Goal: Transaction & Acquisition: Purchase product/service

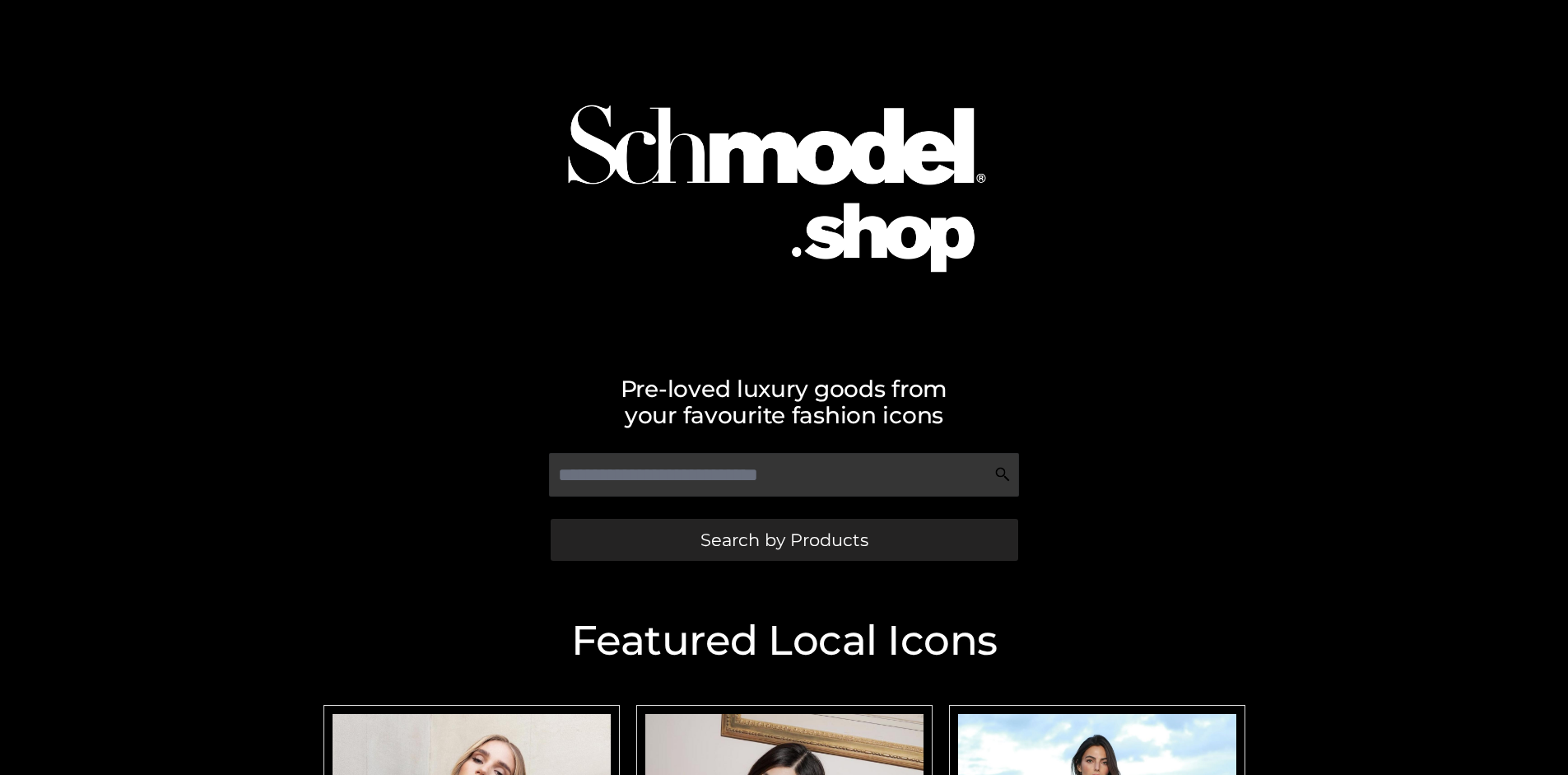
click at [783, 539] on span "Search by Products" at bounding box center [785, 539] width 168 height 18
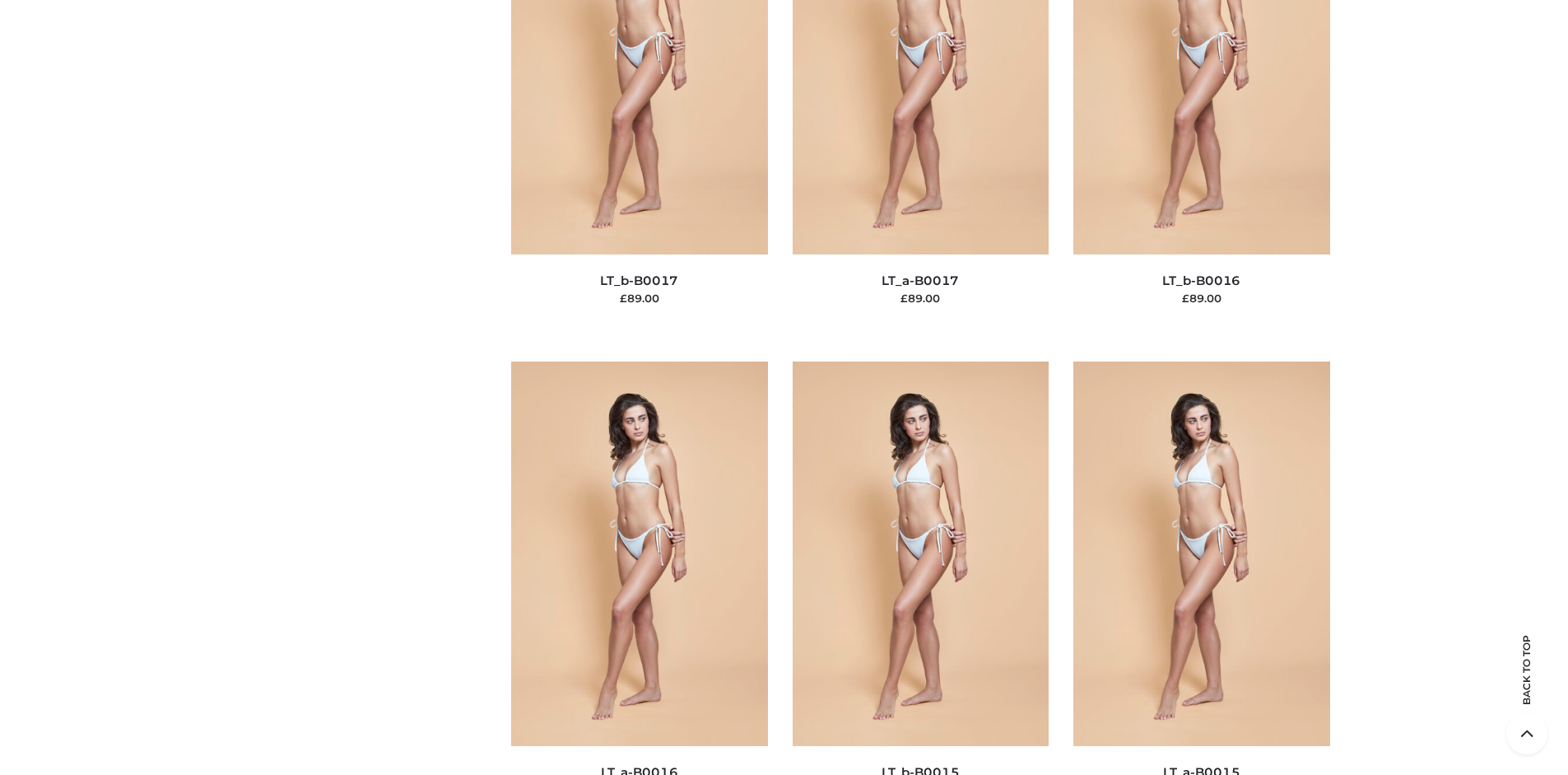
scroll to position [5525, 0]
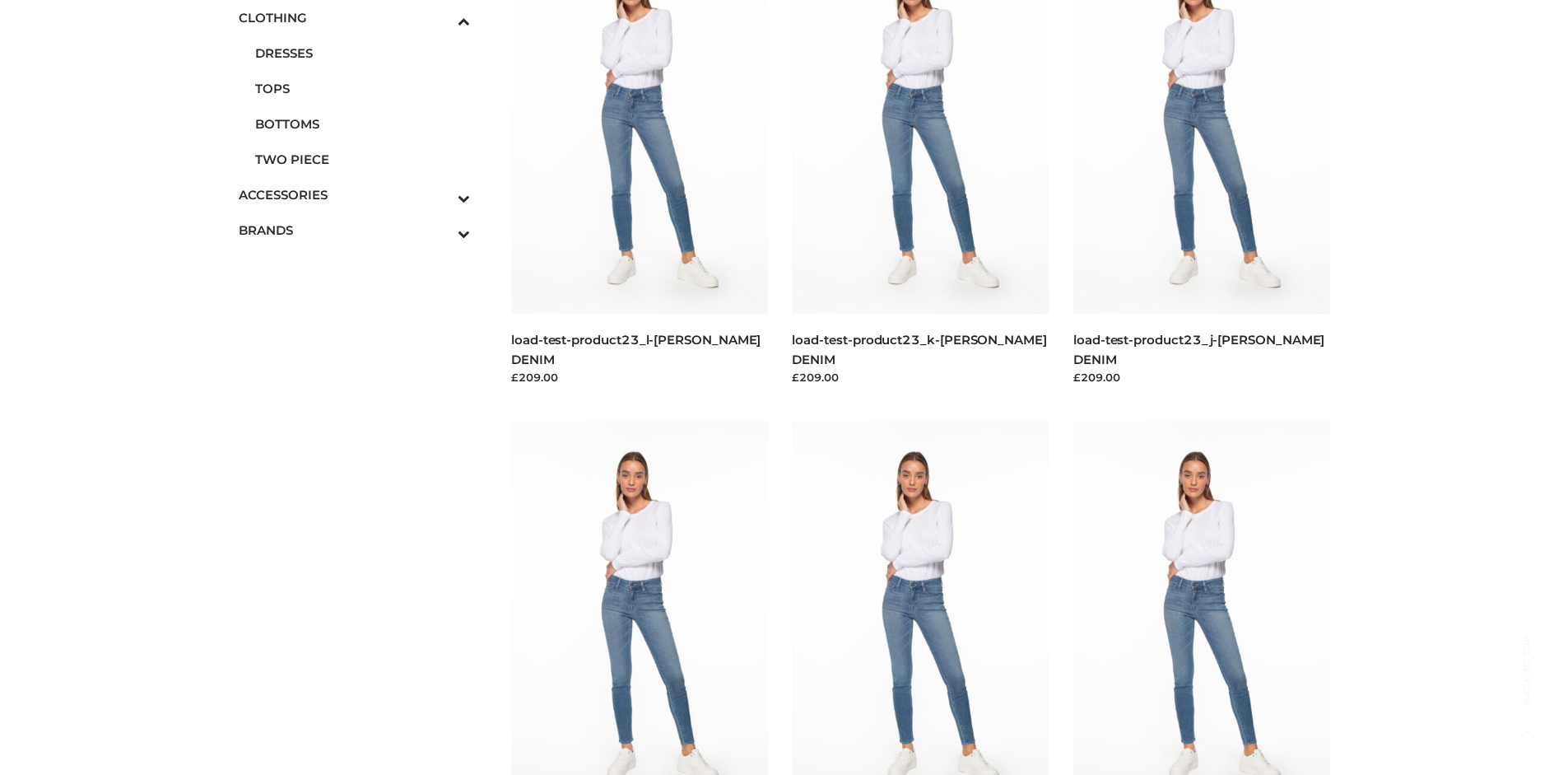
click at [362, 124] on span "BOTTOMS" at bounding box center [363, 124] width 215 height 19
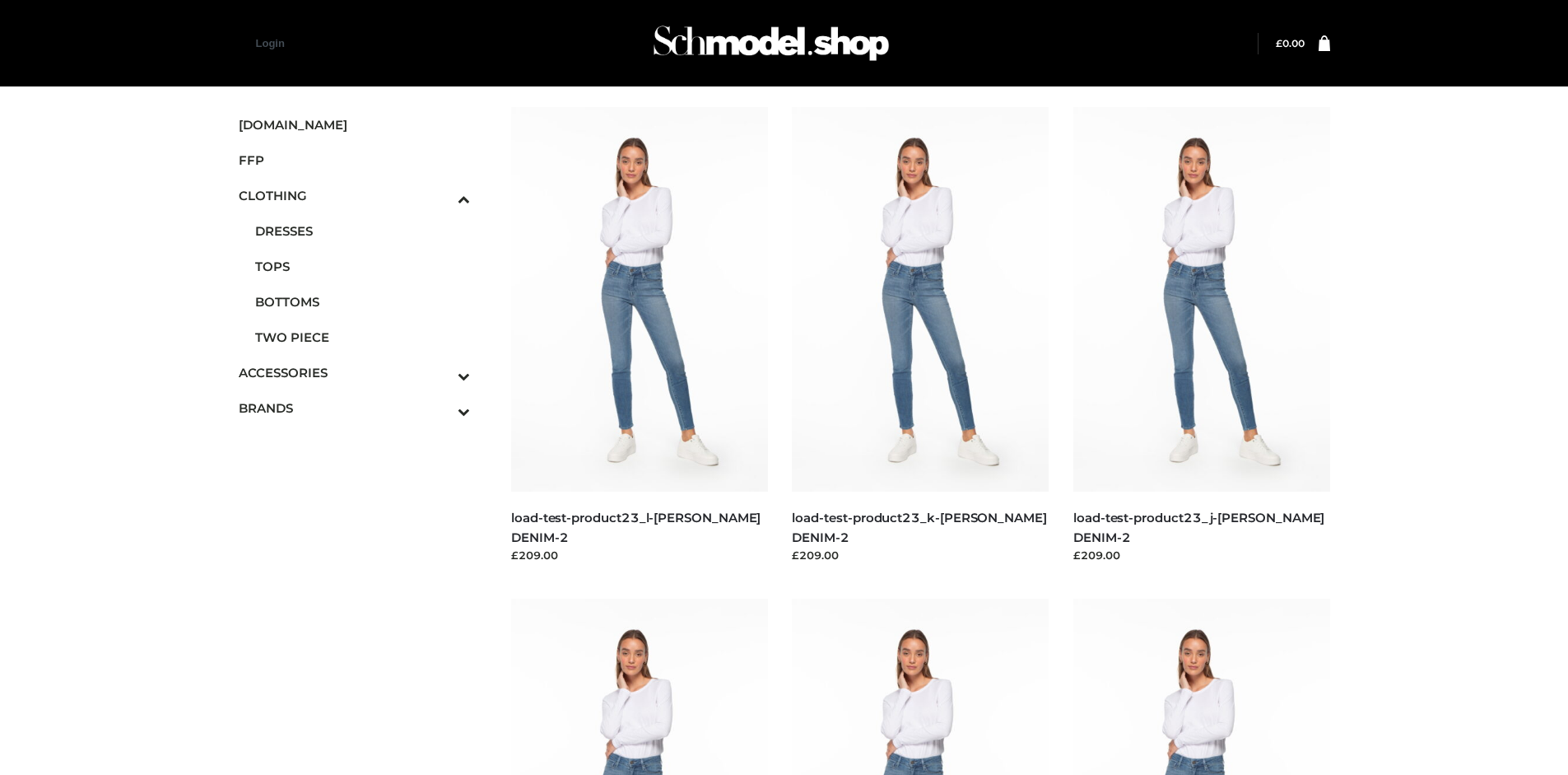
click at [1200, 336] on img at bounding box center [1201, 299] width 257 height 385
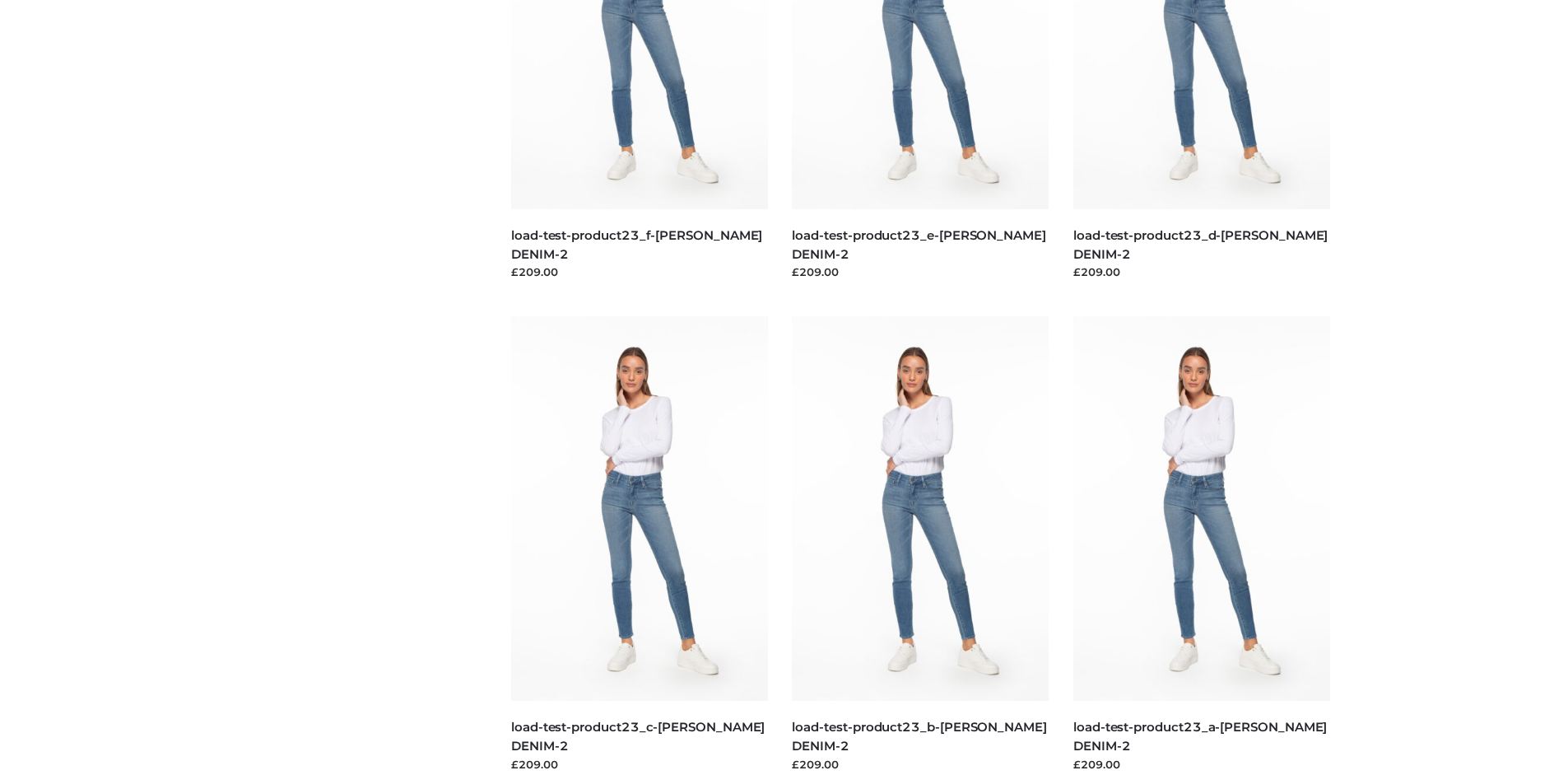
click at [920, 545] on img at bounding box center [919, 508] width 257 height 385
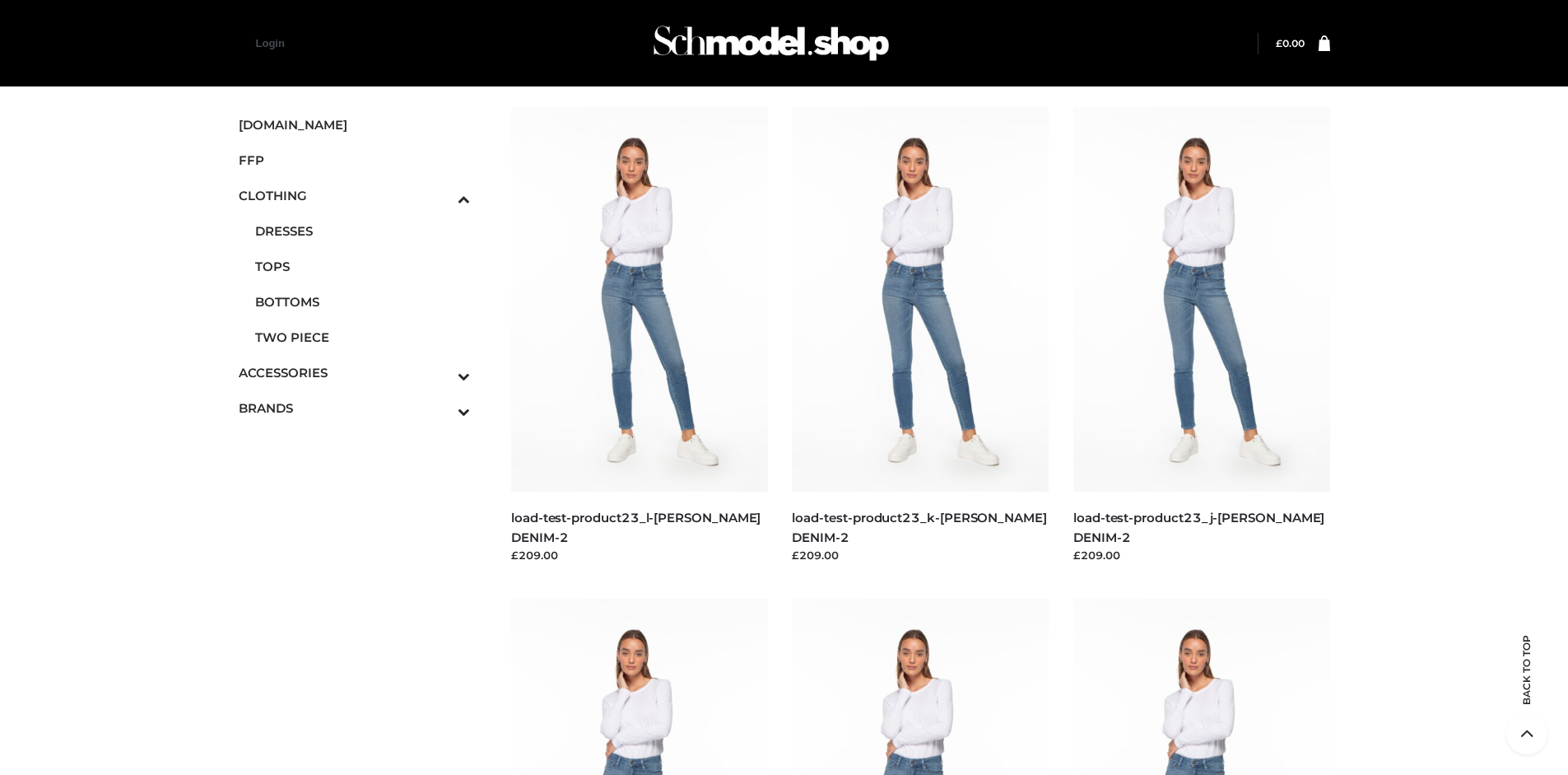
click at [920, 336] on img at bounding box center [919, 299] width 257 height 385
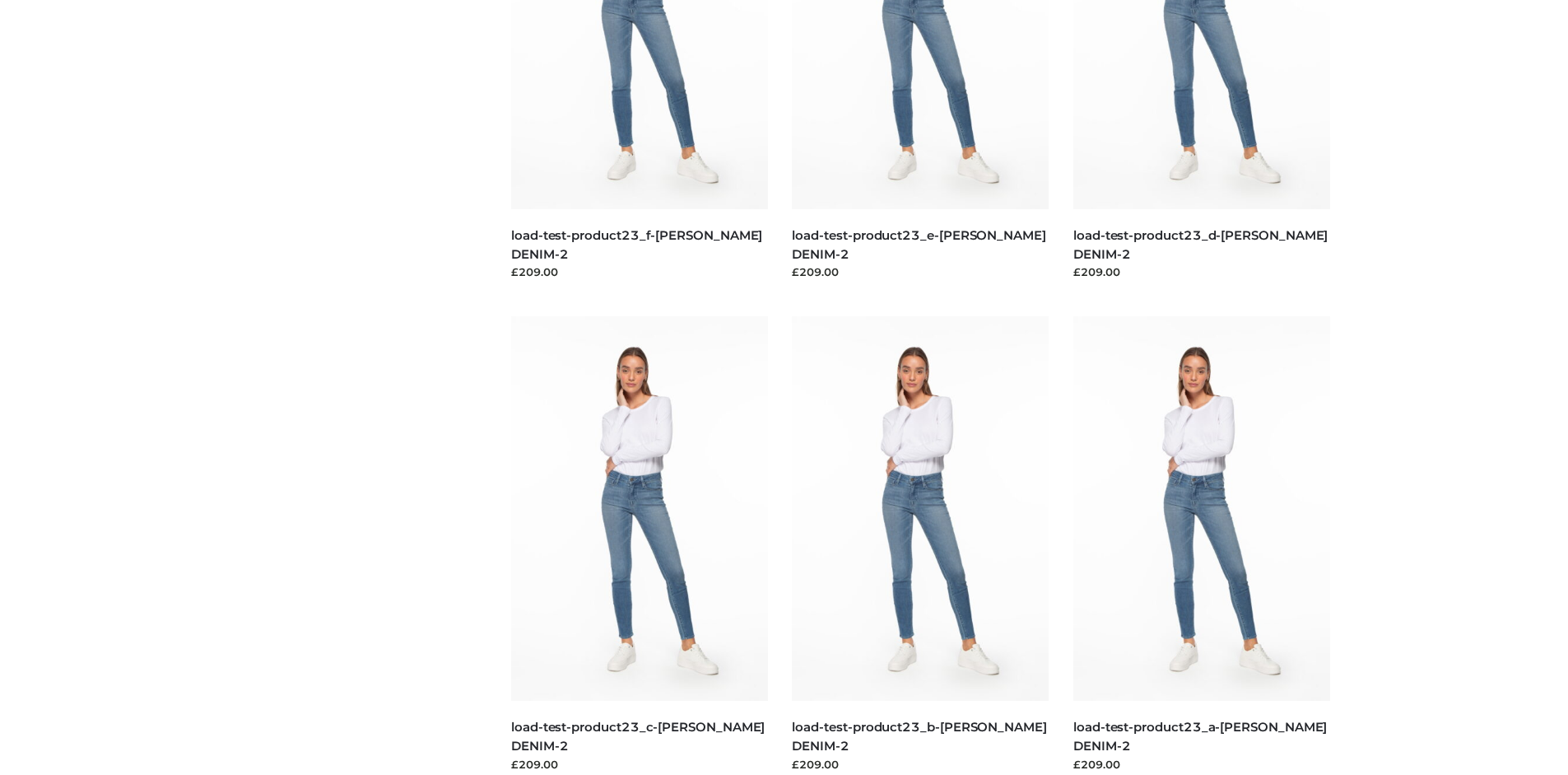
click at [1200, 545] on img at bounding box center [1201, 508] width 257 height 385
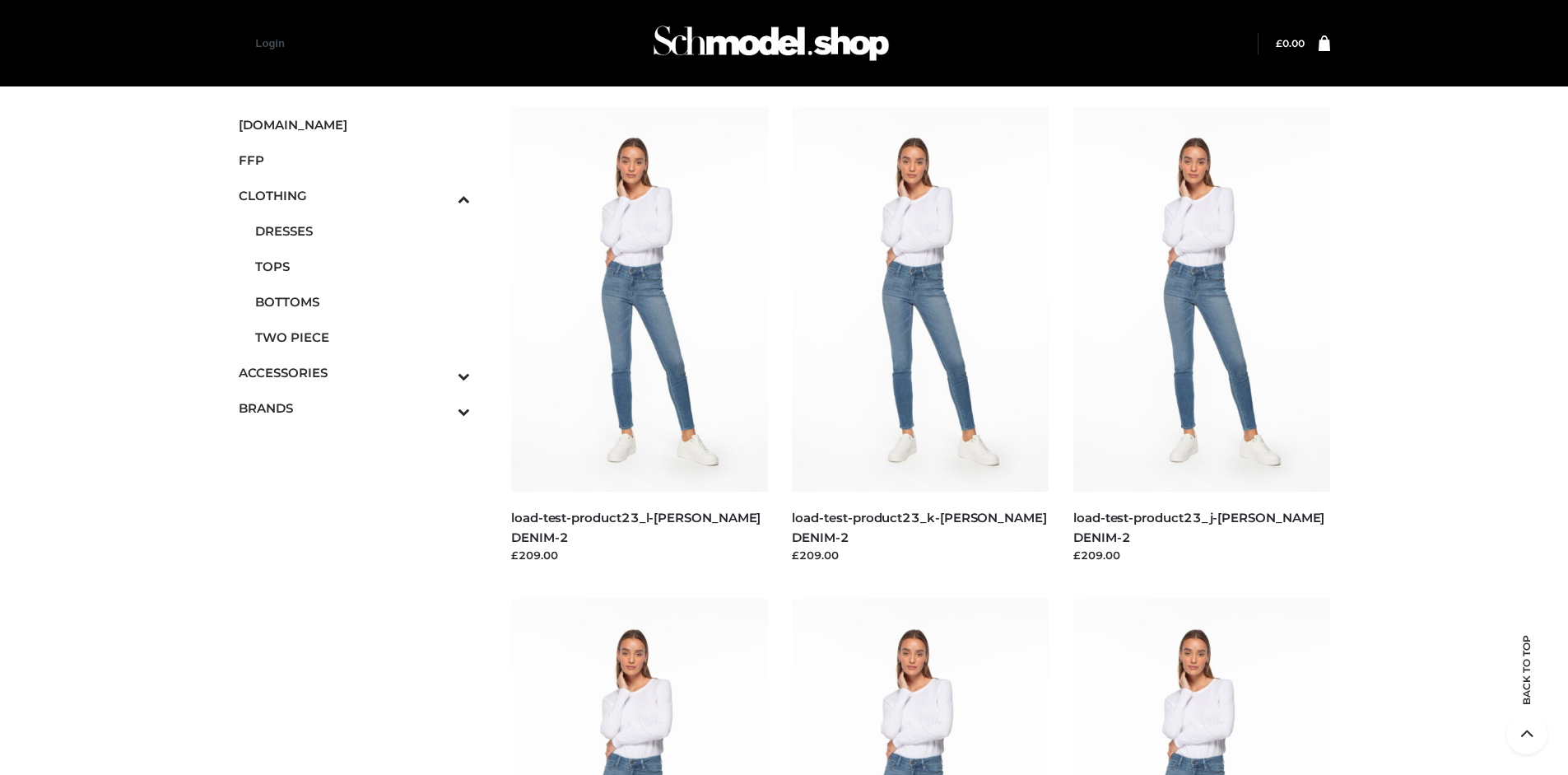
click at [0, 0] on span "BAGS" at bounding box center [0, 0] width 0 height 0
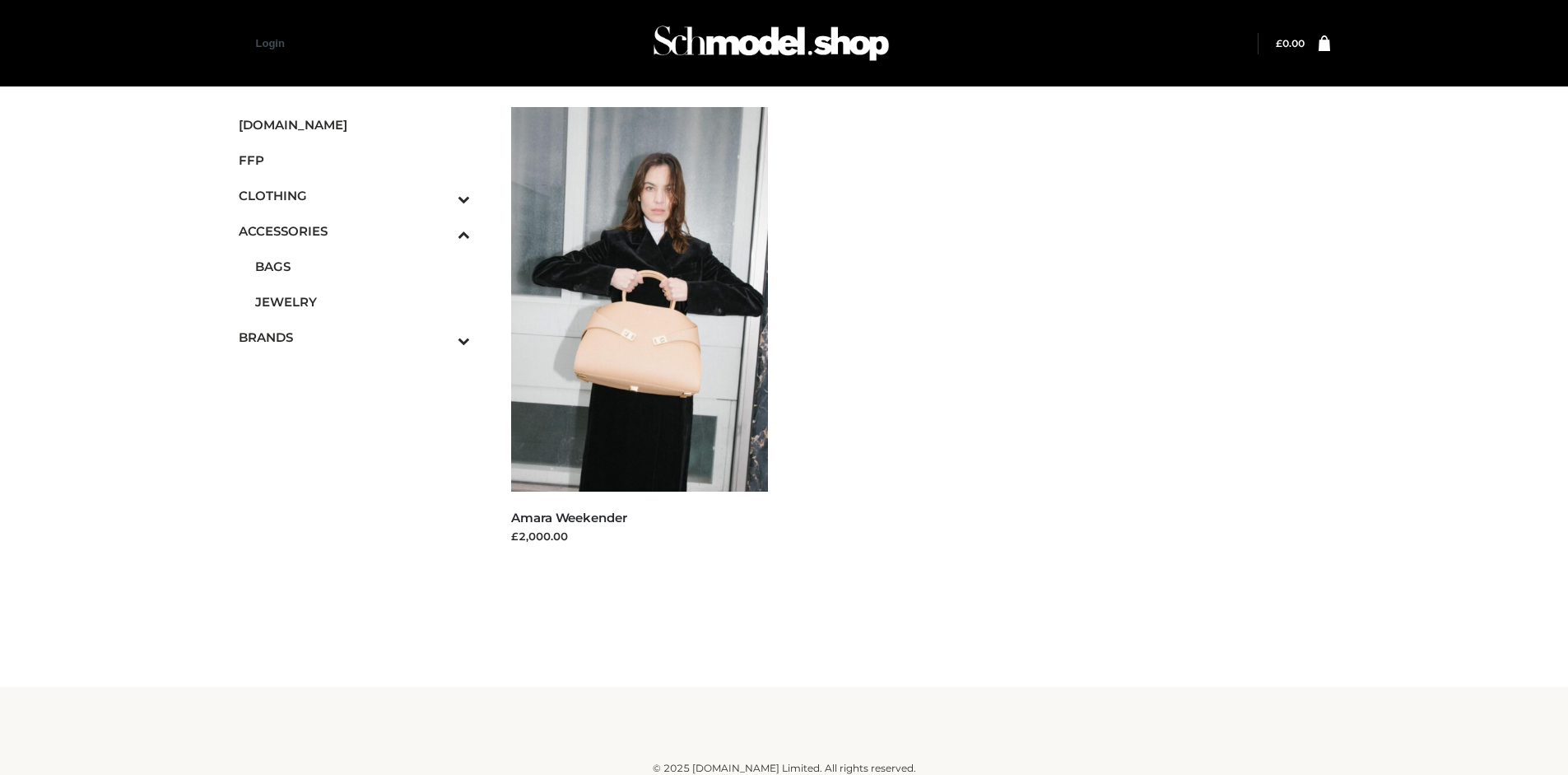
click at [441, 337] on icon "Toggle Submenu" at bounding box center [377, 340] width 184 height 19
click at [0, 0] on span "OPP SWIMWEAR" at bounding box center [0, 0] width 0 height 0
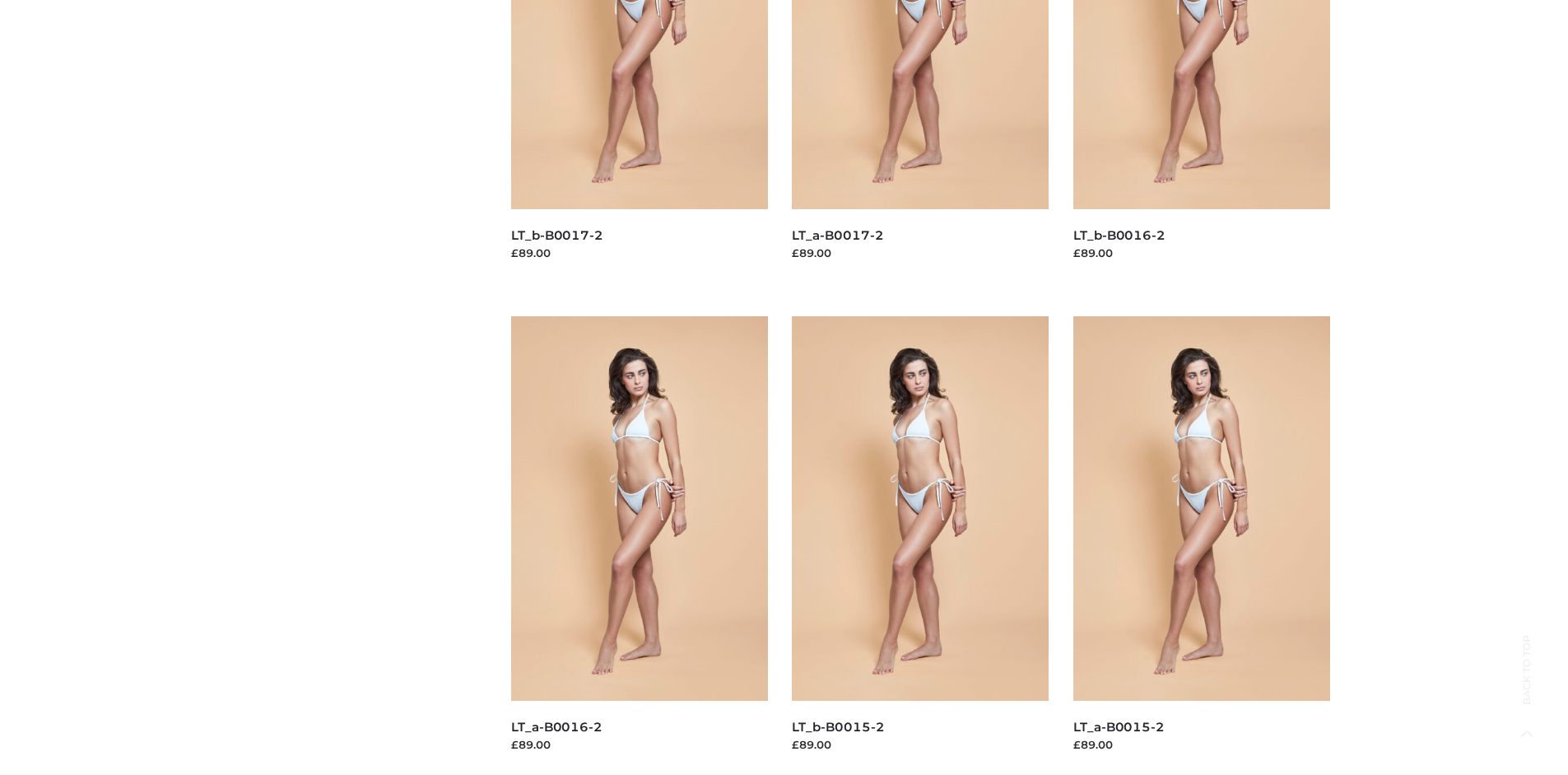
click at [920, 545] on img at bounding box center [919, 508] width 257 height 385
click at [638, 545] on img at bounding box center [639, 508] width 257 height 385
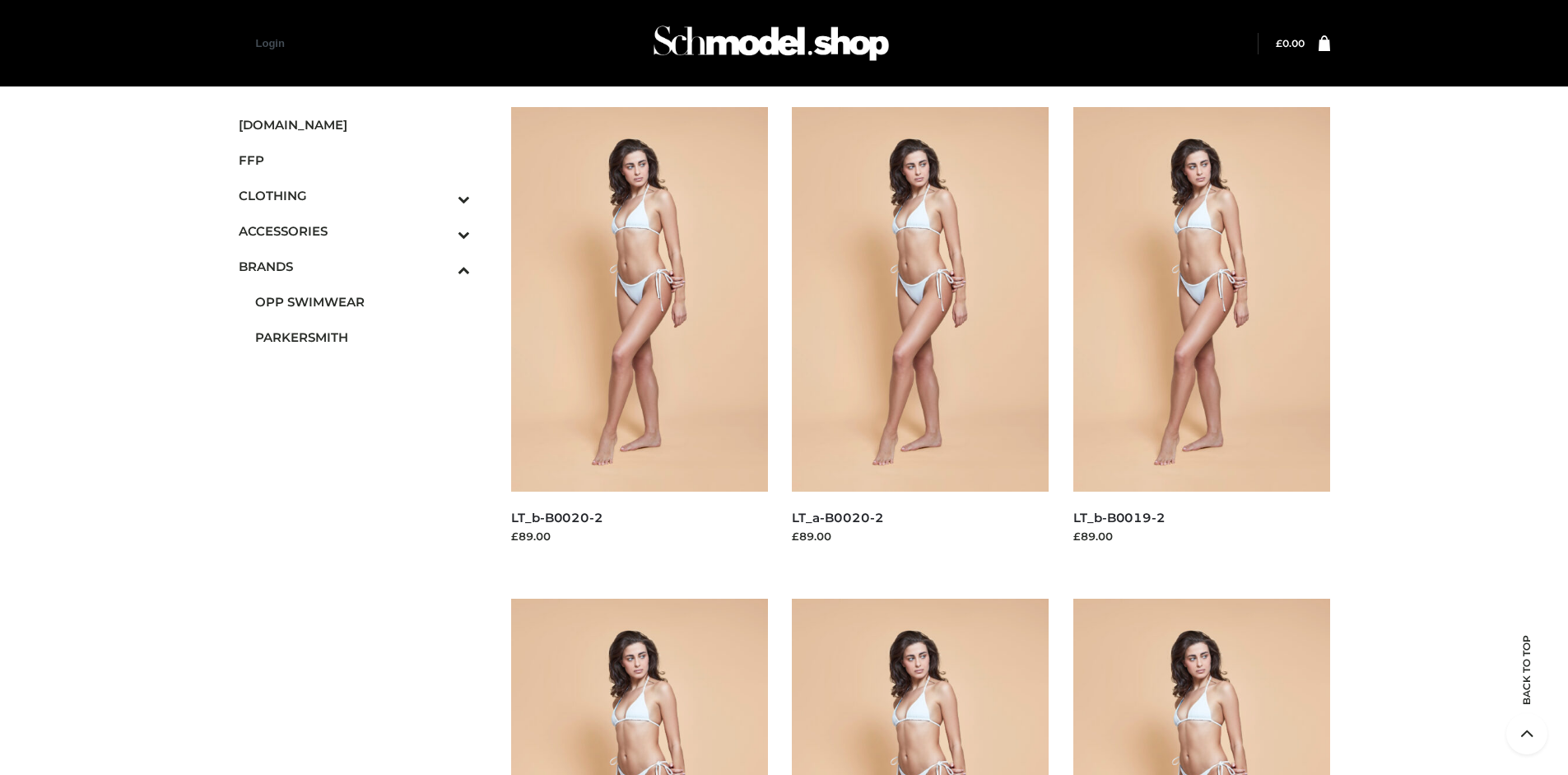
click at [1200, 336] on img at bounding box center [1201, 299] width 257 height 385
click at [354, 160] on span "FFP" at bounding box center [355, 160] width 232 height 19
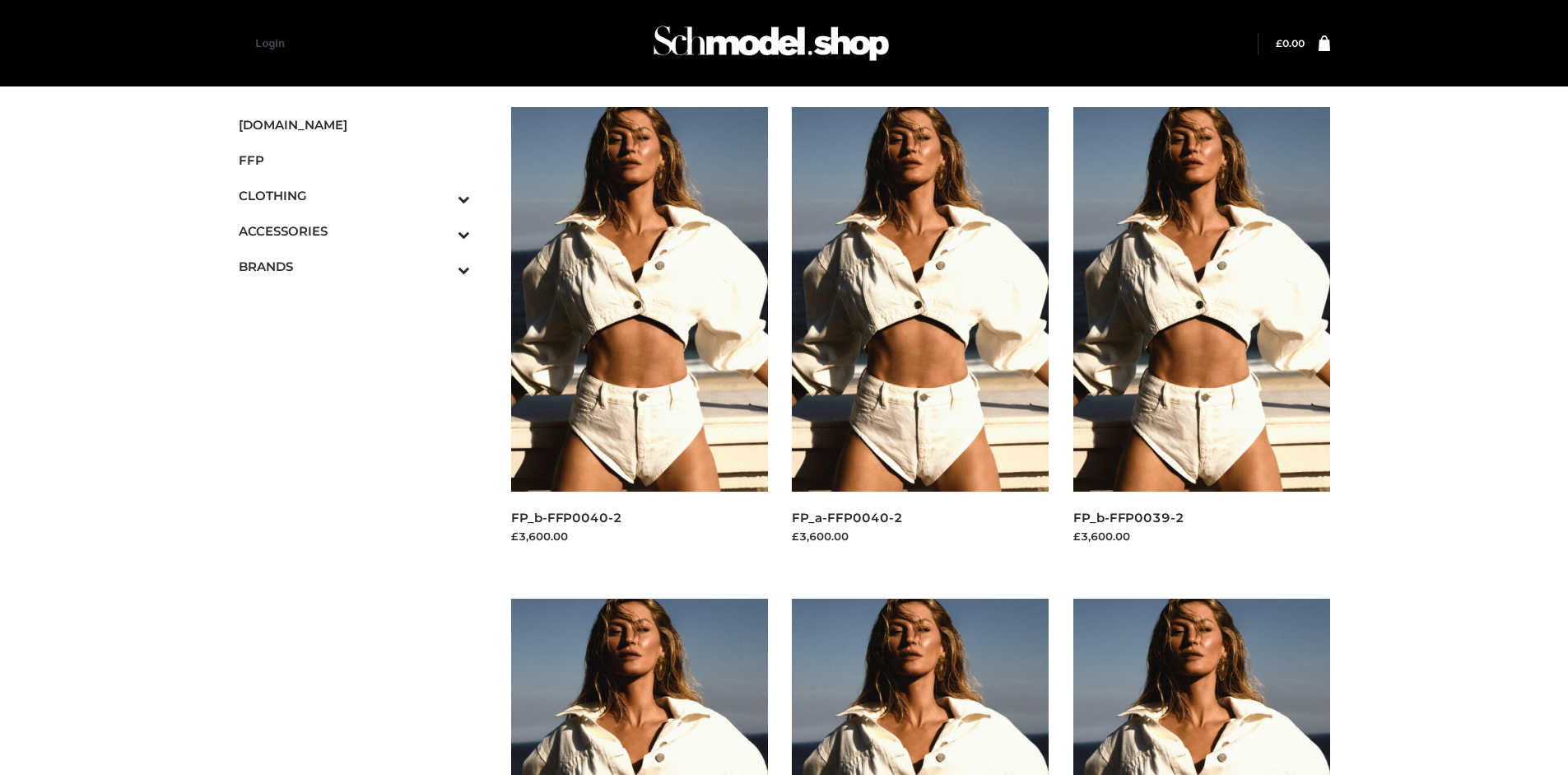
click at [1200, 336] on img at bounding box center [1201, 299] width 257 height 385
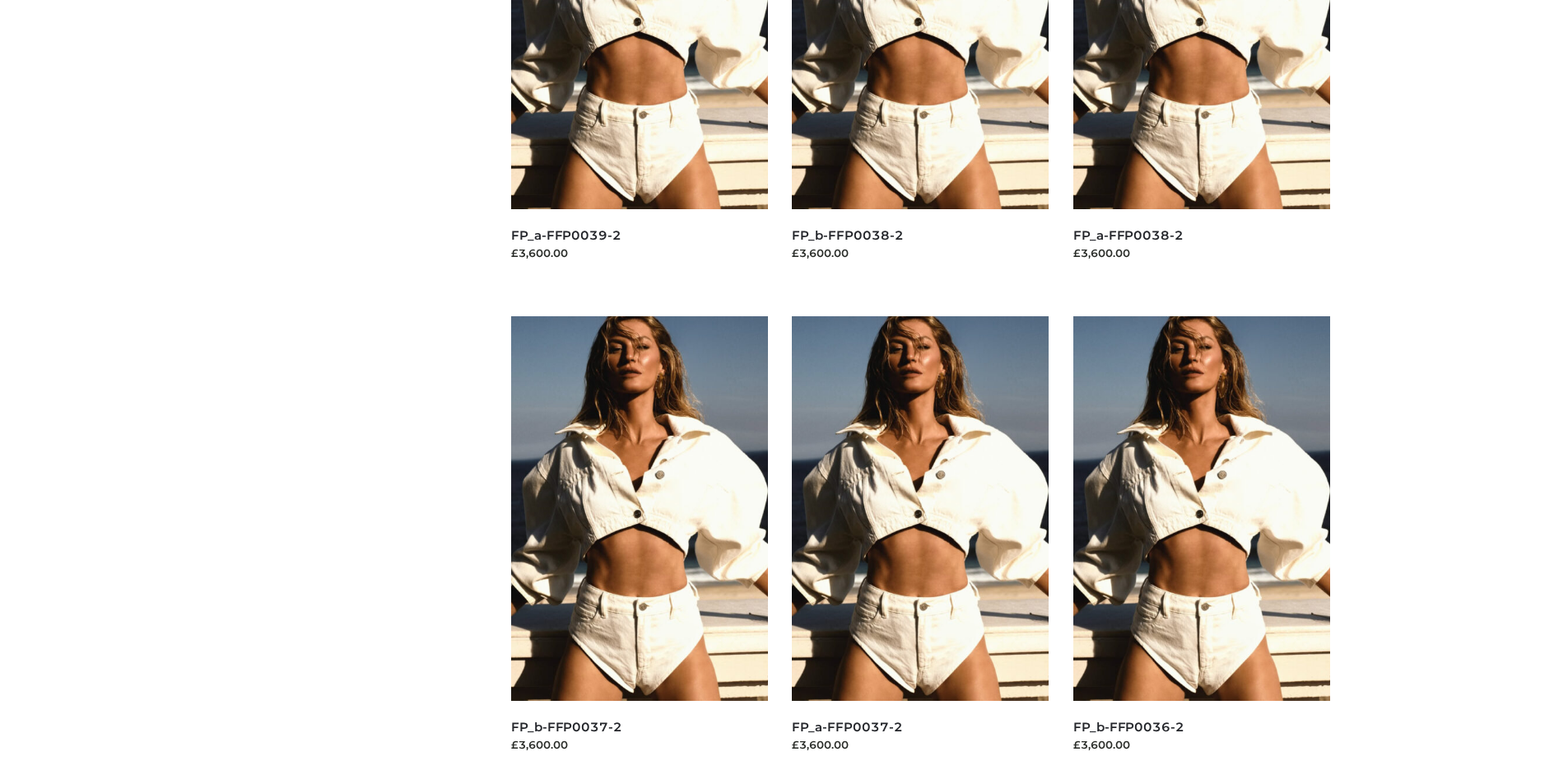
click at [920, 545] on img at bounding box center [919, 508] width 257 height 385
click at [1200, 545] on img at bounding box center [1201, 508] width 257 height 385
click at [638, 545] on img at bounding box center [639, 508] width 257 height 385
